Goal: Information Seeking & Learning: Find specific fact

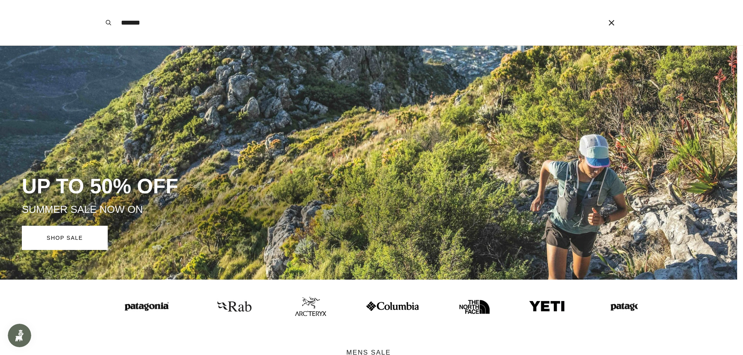
type input "*******"
click at [100, 0] on button "Search" at bounding box center [108, 22] width 17 height 45
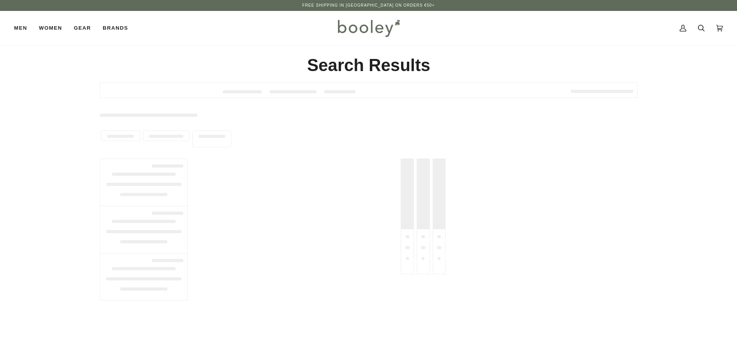
type input "*******"
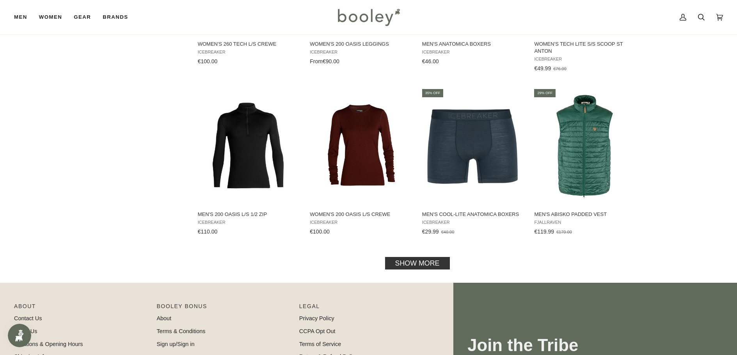
scroll to position [780, 0]
